Goal: Task Accomplishment & Management: Use online tool/utility

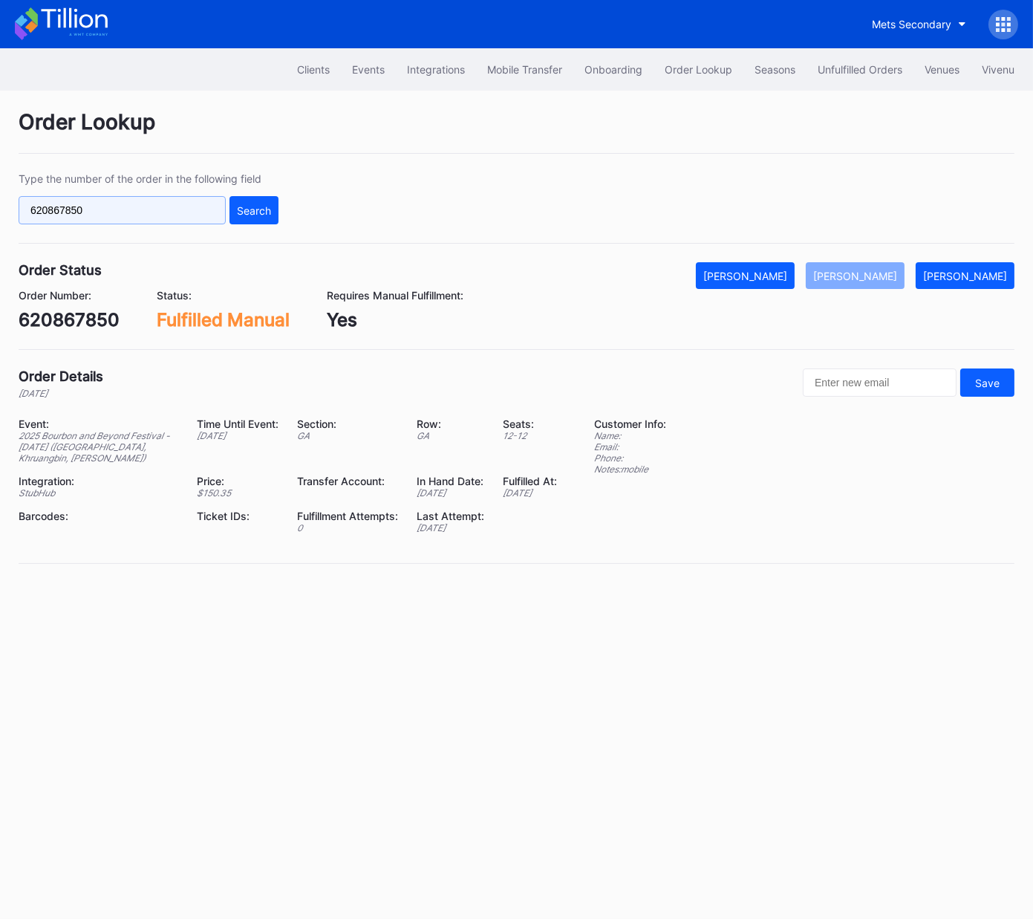
click at [169, 209] on input "620867850" at bounding box center [122, 210] width 207 height 28
paste input "k69xa6wqrqw"
click at [244, 207] on div "Search" at bounding box center [254, 210] width 34 height 13
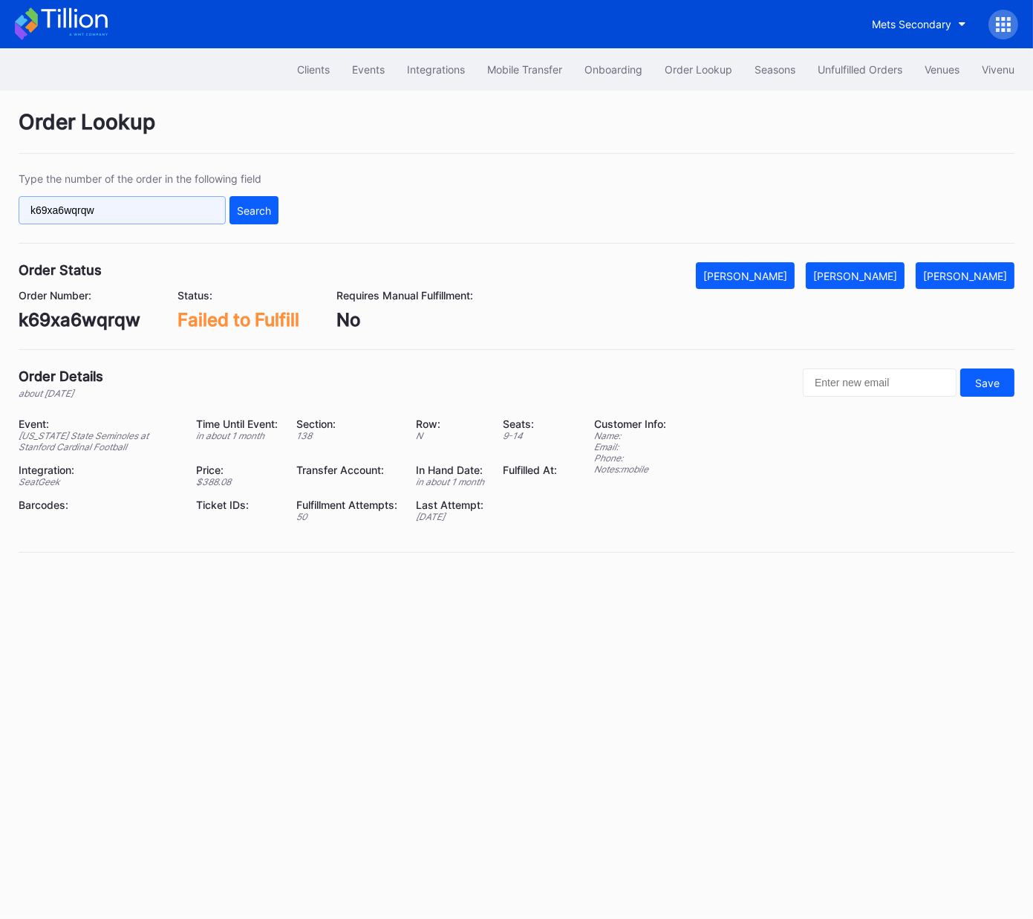
click at [169, 205] on input "k69xa6wqrqw" at bounding box center [122, 210] width 207 height 28
click at [254, 209] on div "Search" at bounding box center [254, 210] width 34 height 13
click at [125, 207] on input "k69xa6wqrqw" at bounding box center [122, 210] width 207 height 28
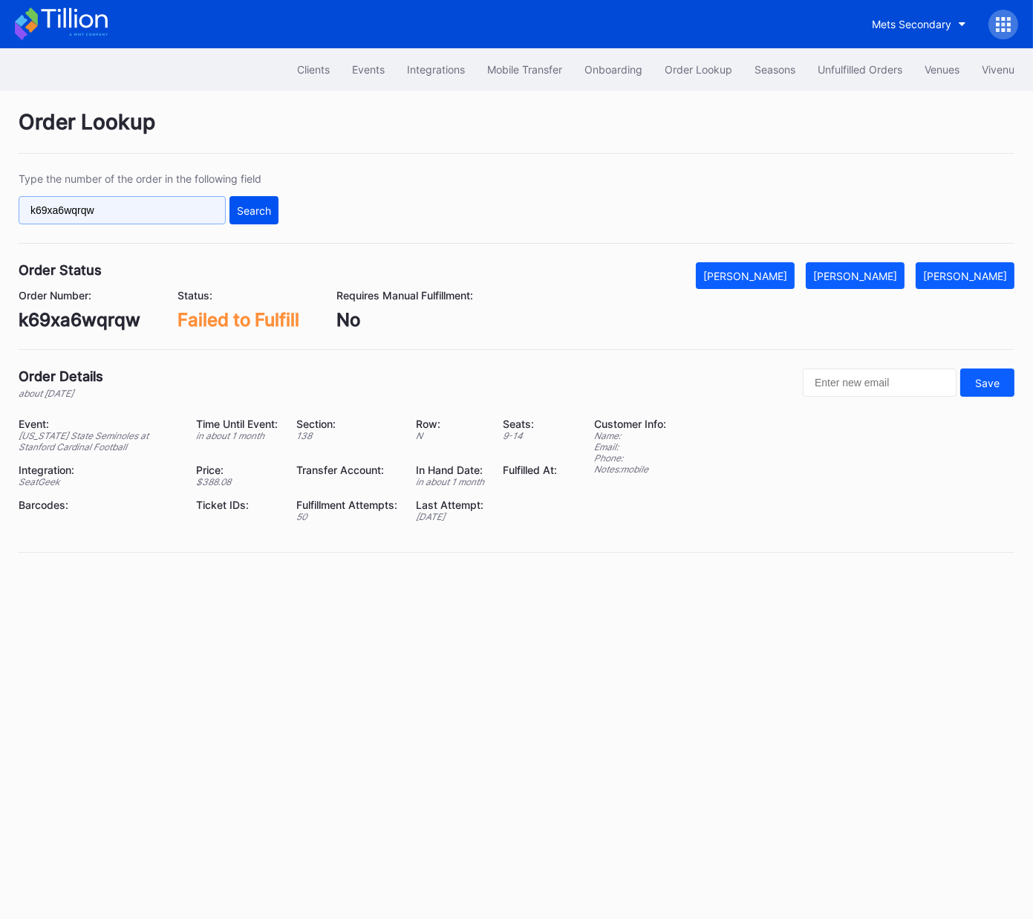
paste input "756qs2oqde9"
type input "756qs2oqde9"
click at [255, 212] on div "Search" at bounding box center [254, 210] width 34 height 13
click at [883, 67] on div "Unfulfilled Orders" at bounding box center [860, 69] width 85 height 13
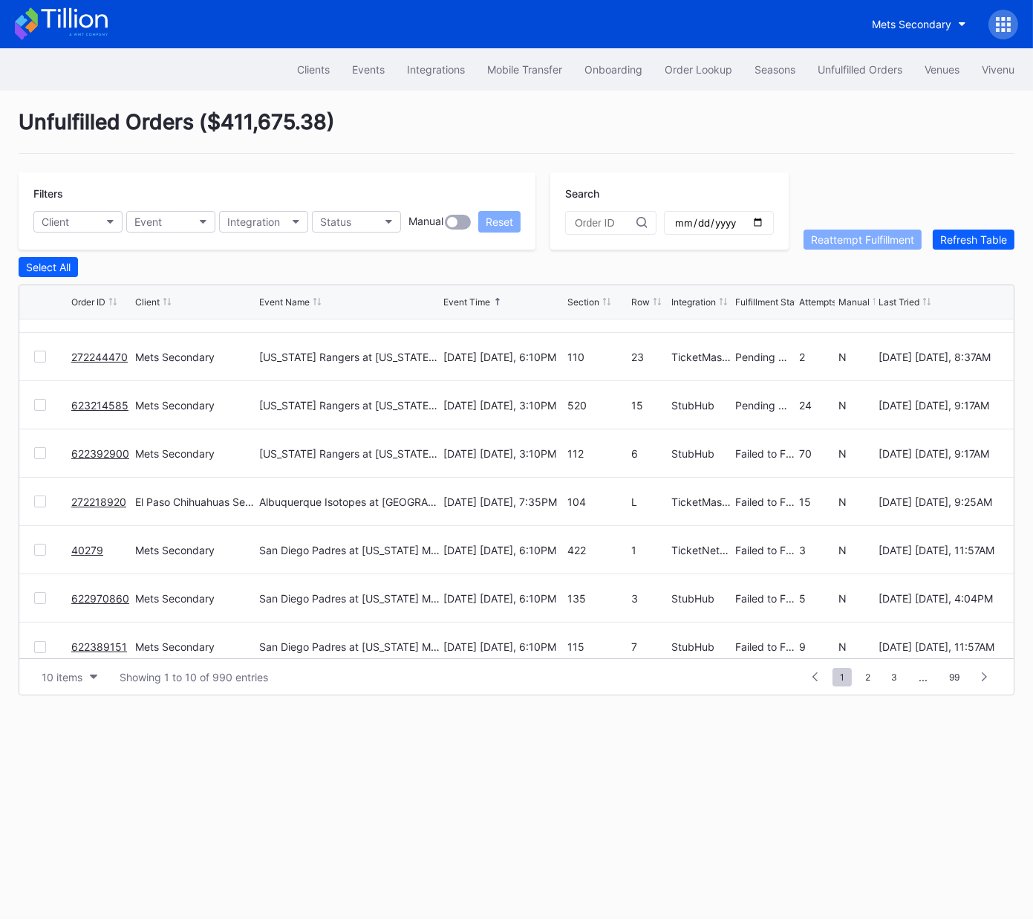
scroll to position [134, 0]
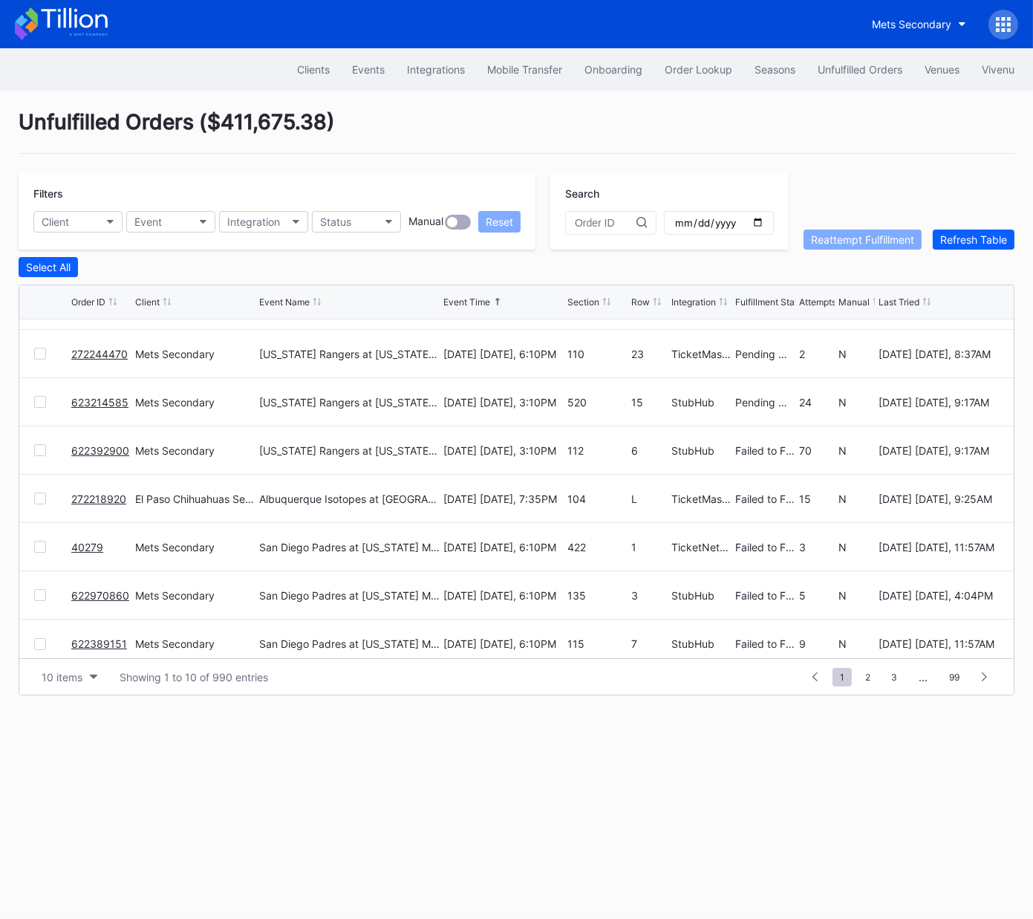
click at [97, 494] on link "272218920" at bounding box center [98, 499] width 55 height 13
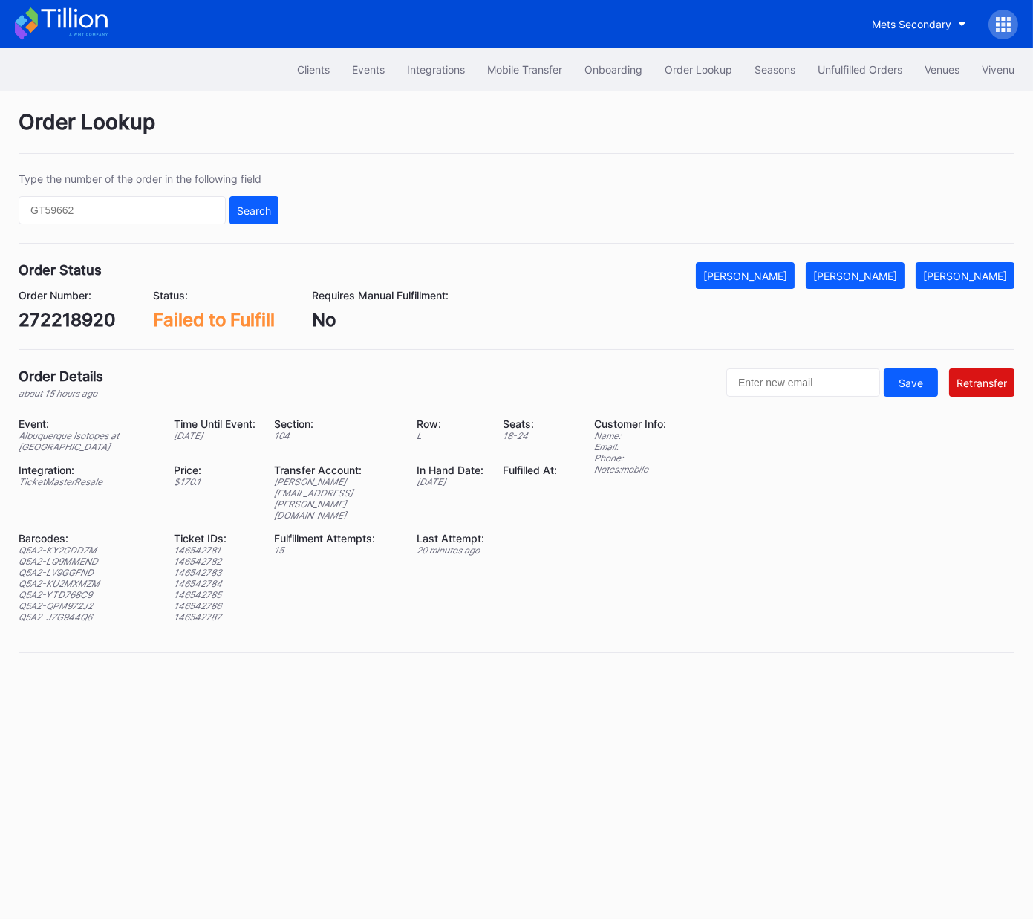
click at [86, 325] on div "272218920" at bounding box center [67, 320] width 97 height 22
copy div "272218920"
click at [862, 68] on div "Unfulfilled Orders" at bounding box center [860, 69] width 85 height 13
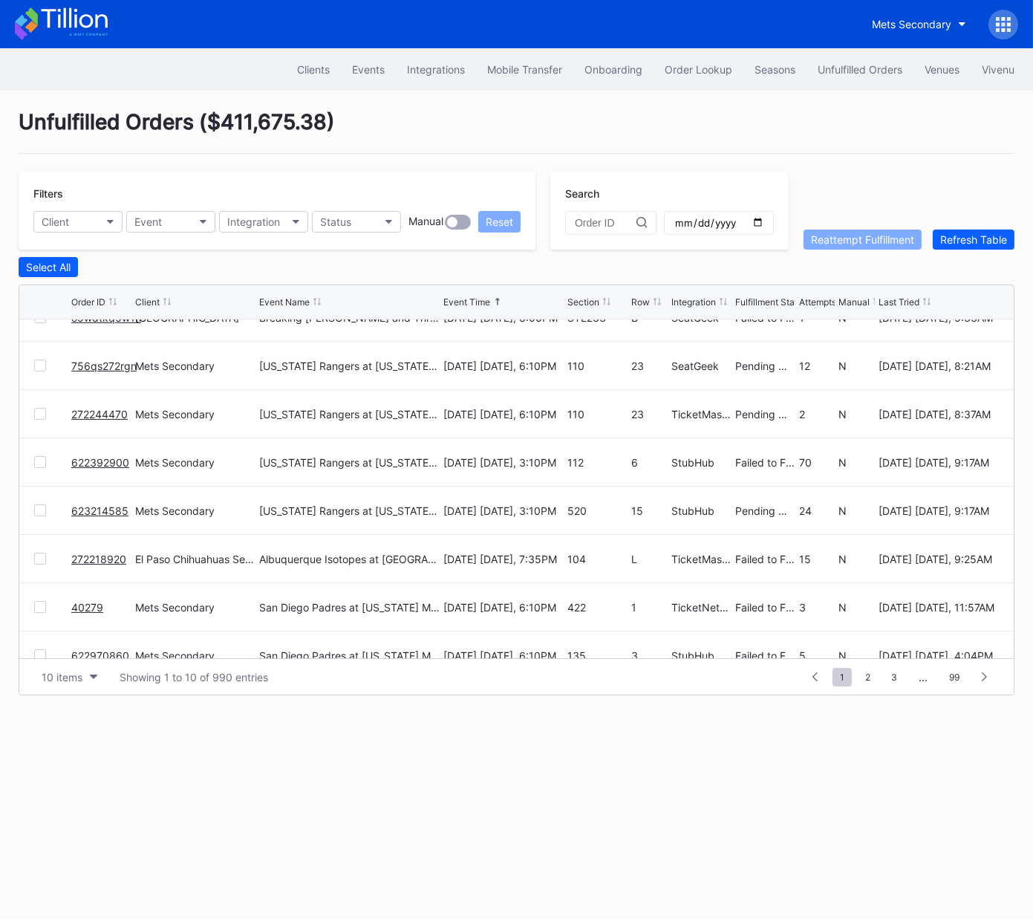
scroll to position [144, 0]
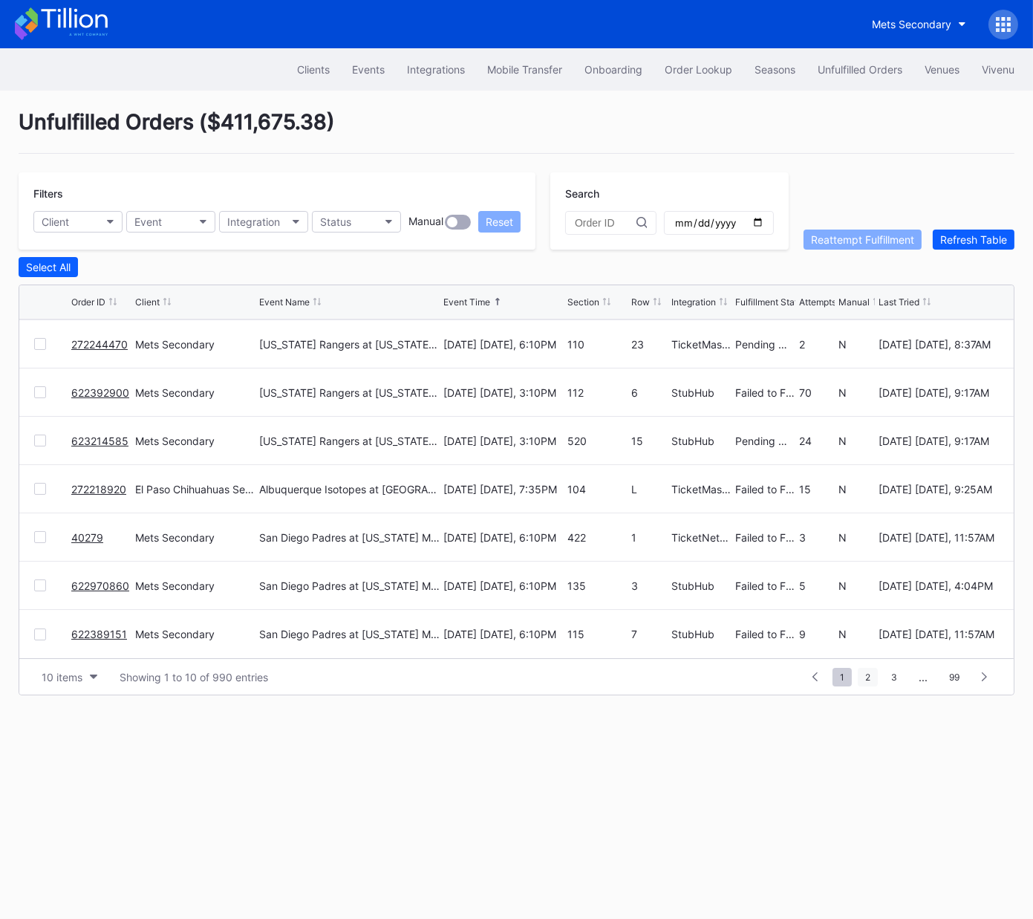
click at [873, 676] on span "2" at bounding box center [868, 677] width 20 height 19
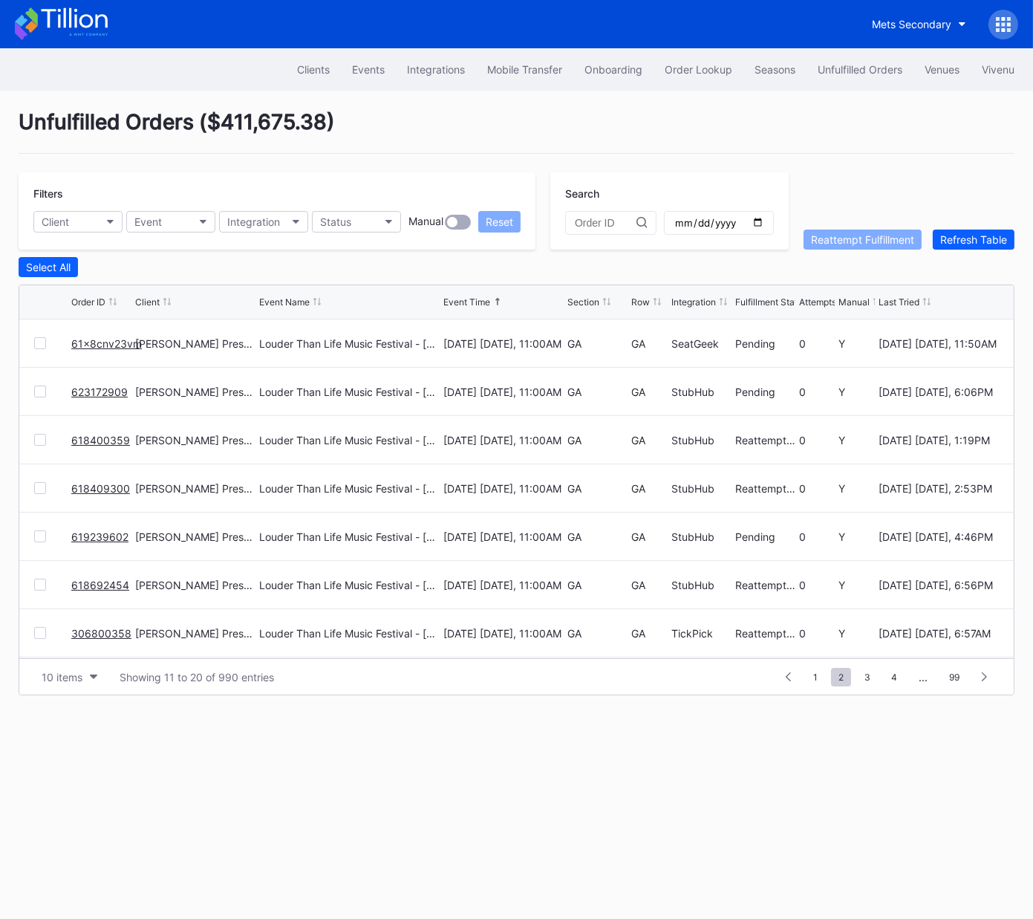
scroll to position [15, 0]
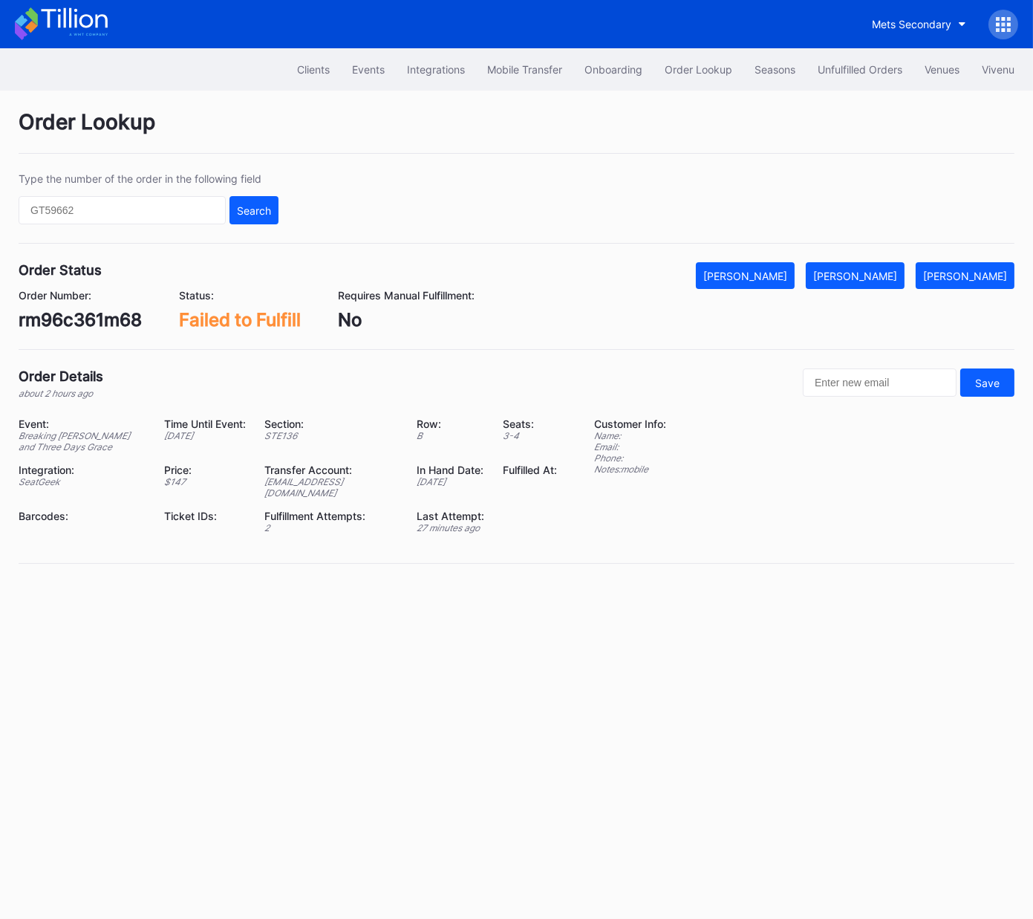
click at [89, 319] on div "rm96c361m68" at bounding box center [80, 320] width 123 height 22
copy div "rm96c361m68"
click at [865, 281] on div "Mark Fulfilled" at bounding box center [855, 276] width 84 height 13
click at [877, 275] on div "[PERSON_NAME]" at bounding box center [855, 276] width 84 height 13
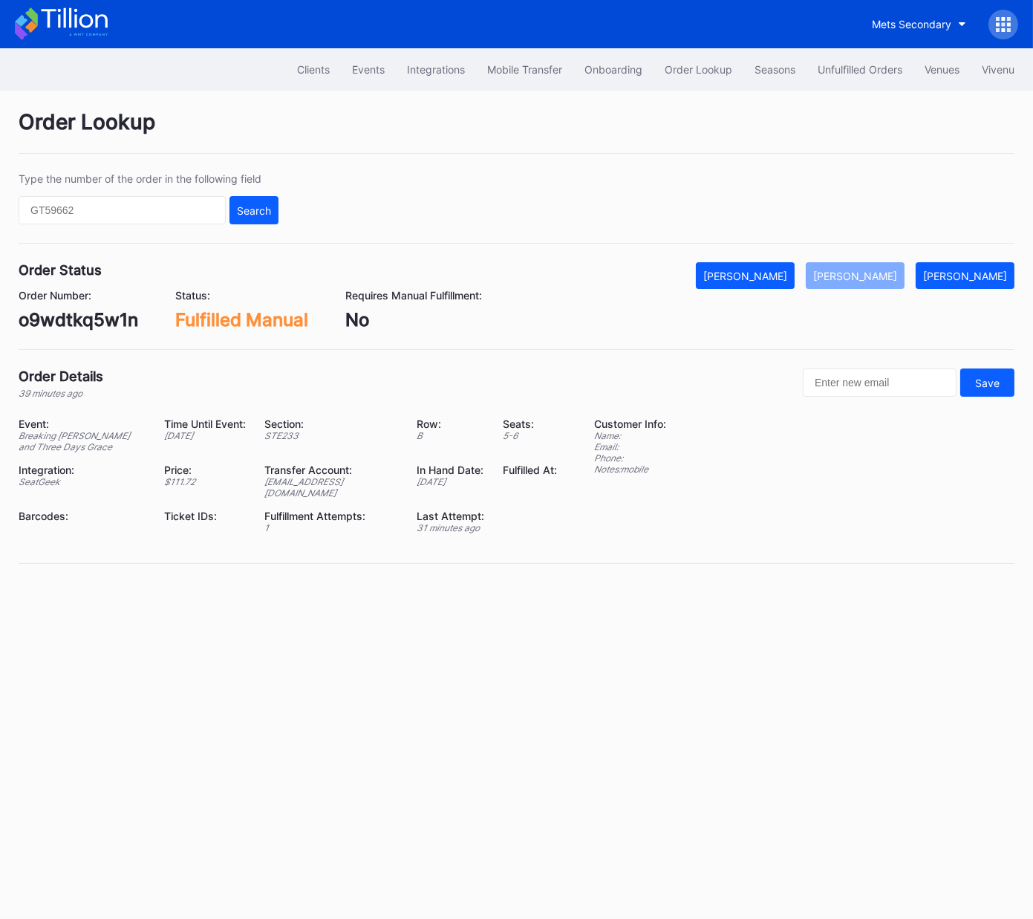
click at [111, 318] on div "o9wdtkq5w1n" at bounding box center [79, 320] width 120 height 22
copy div "o9wdtkq5w1n"
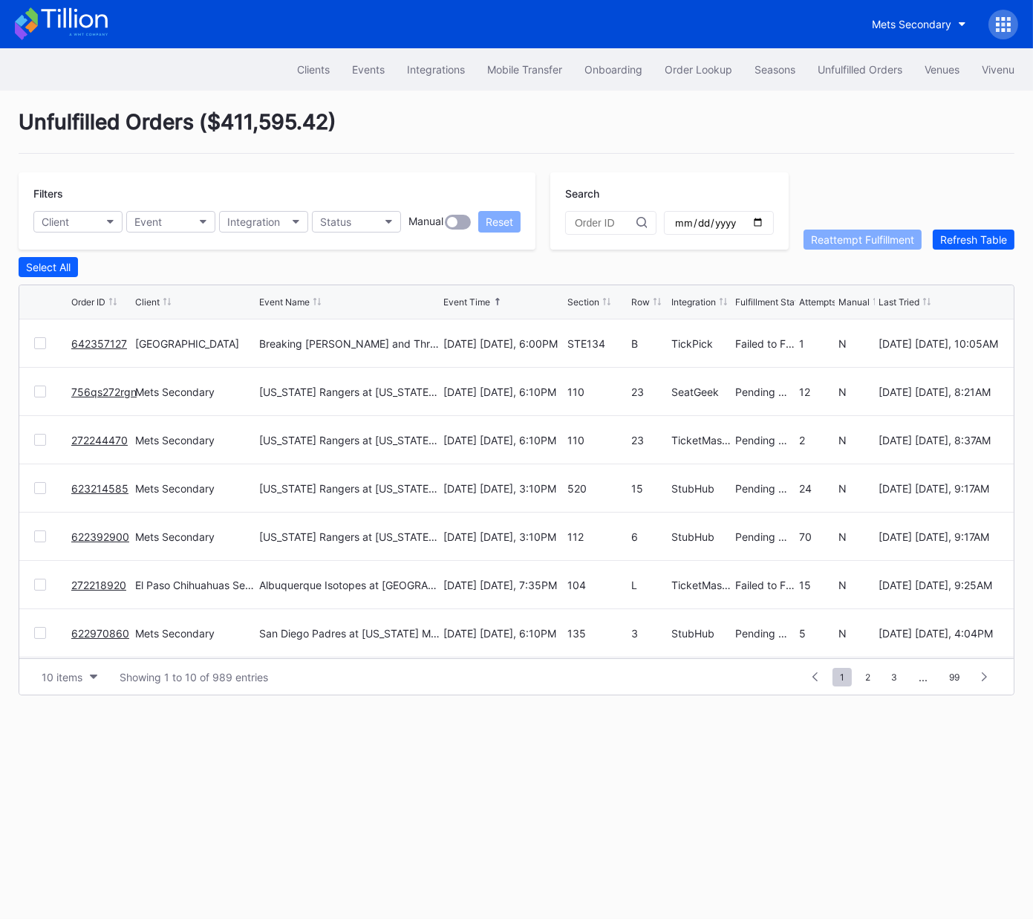
click at [103, 337] on link "642357127" at bounding box center [99, 343] width 56 height 13
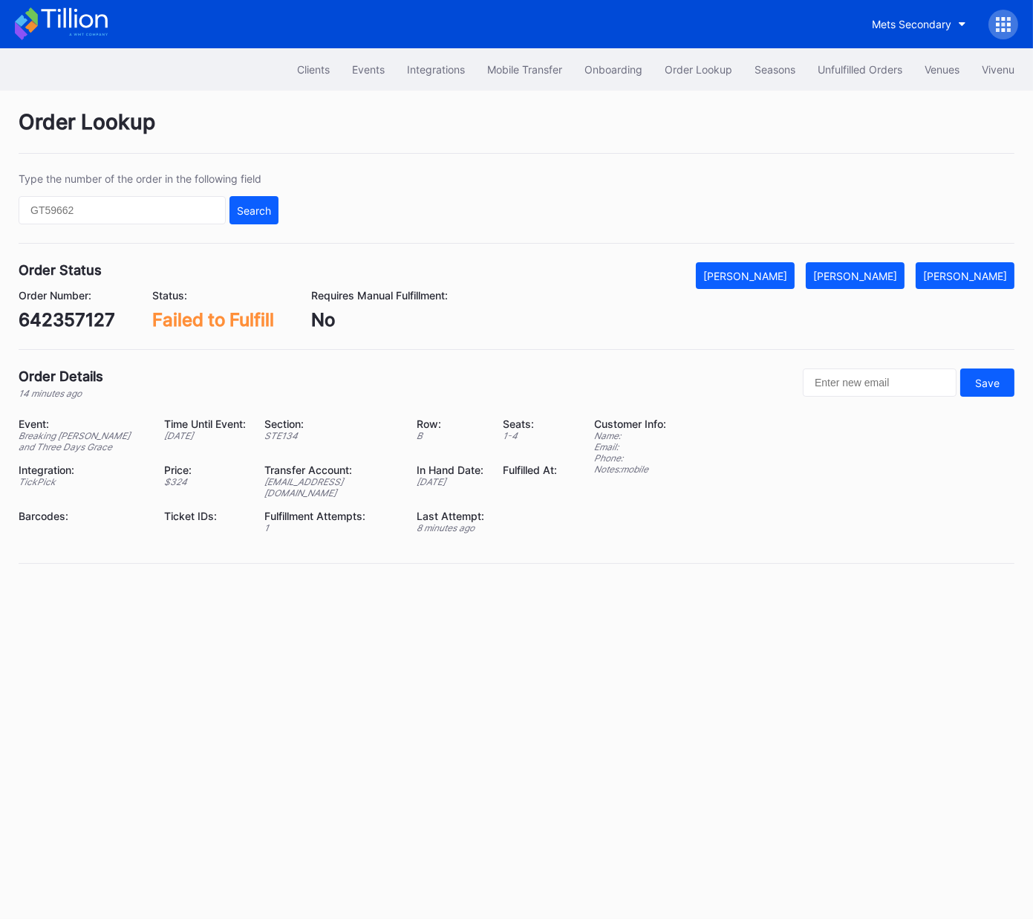
click at [77, 325] on div "642357127" at bounding box center [67, 320] width 97 height 22
drag, startPoint x: 77, startPoint y: 325, endPoint x: 137, endPoint y: 319, distance: 59.7
click at [77, 325] on div "642357127" at bounding box center [67, 320] width 97 height 22
copy div "642357127"
click at [895, 270] on div "Mark Fulfilled" at bounding box center [855, 276] width 84 height 13
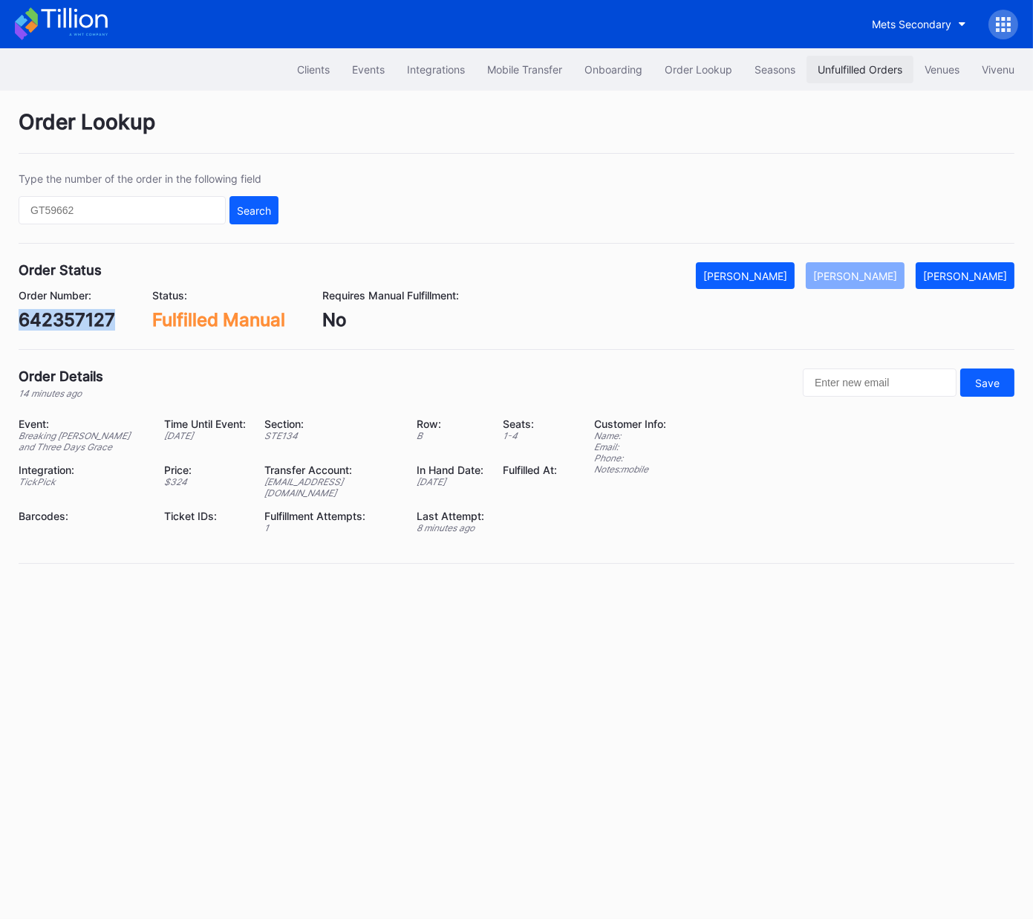
click at [867, 72] on div "Unfulfilled Orders" at bounding box center [860, 69] width 85 height 13
